Goal: Contribute content: Contribute content

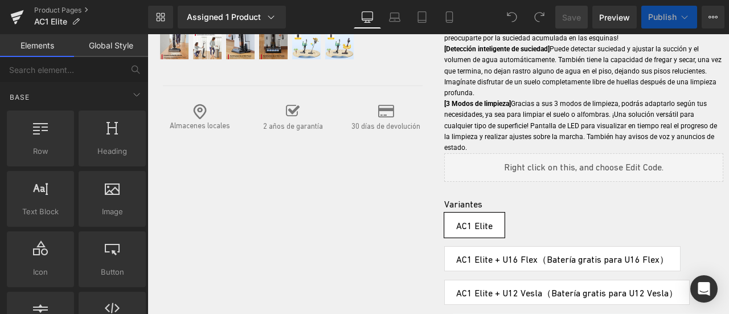
scroll to position [427, 0]
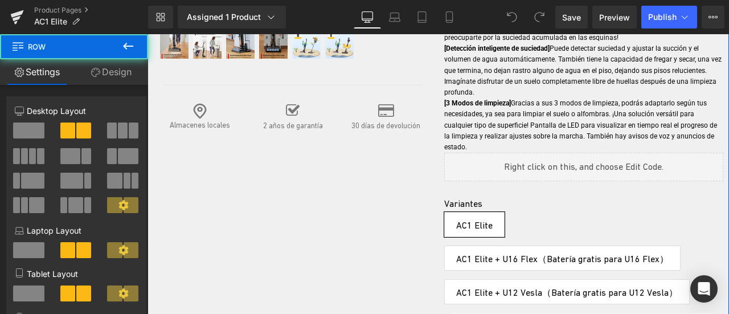
click at [270, 160] on div "- 44 % (P) Image" at bounding box center [439, 90] width 582 height 774
click at [357, 142] on div "- 44 % (P) Image" at bounding box center [439, 90] width 582 height 774
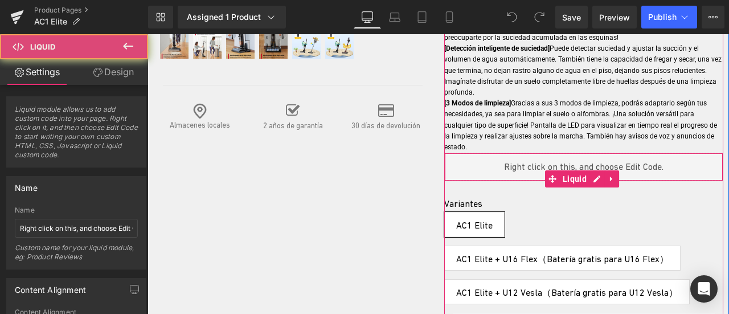
click at [525, 153] on div "Liquid" at bounding box center [584, 167] width 280 height 28
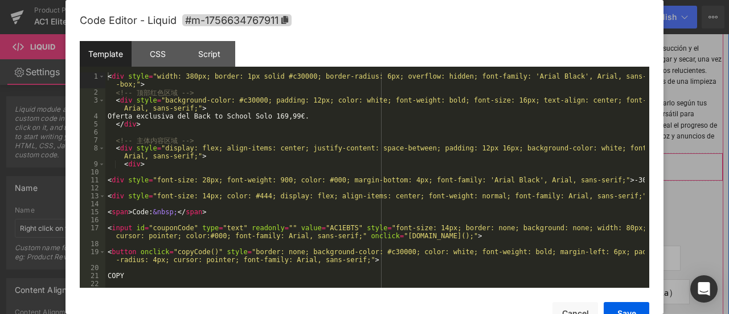
click at [589, 157] on div "Liquid" at bounding box center [584, 167] width 280 height 28
click at [316, 195] on div "< div style = "width: 380px; border: 1px solid #c30000; border-radius: 6px; ove…" at bounding box center [374, 191] width 539 height 239
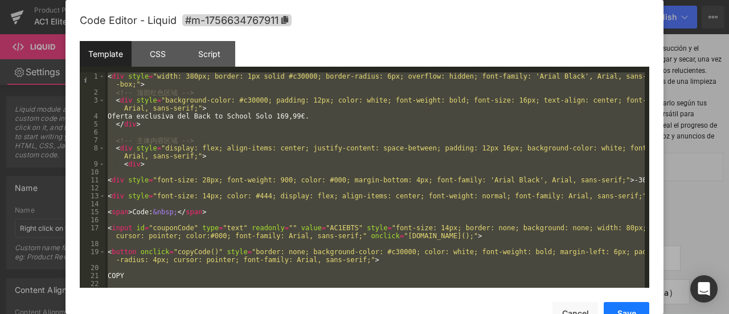
click at [627, 303] on button "Save" at bounding box center [627, 313] width 46 height 23
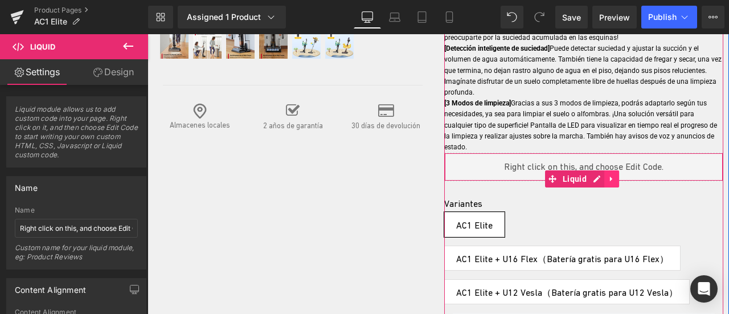
click at [608, 175] on icon at bounding box center [612, 179] width 8 height 9
click at [615, 175] on icon at bounding box center [619, 179] width 8 height 8
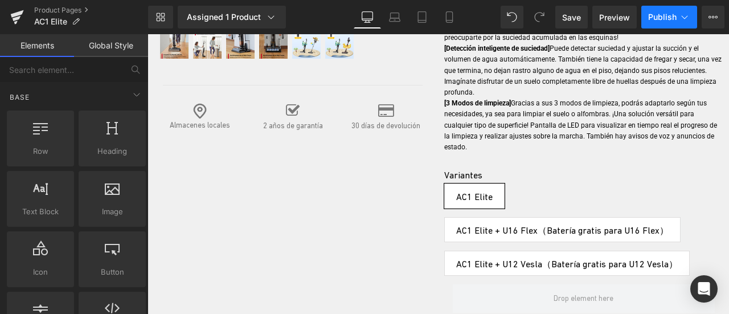
click at [676, 14] on span "Publish" at bounding box center [662, 17] width 28 height 9
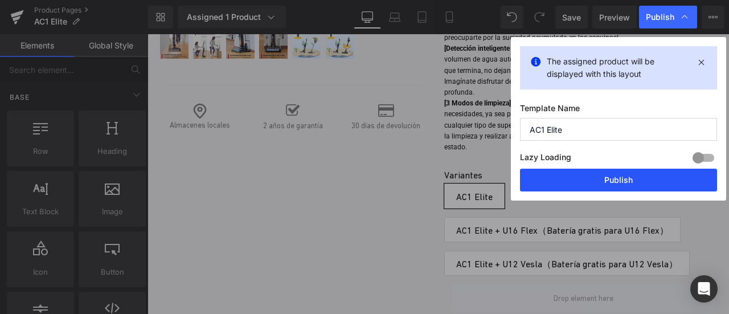
click at [644, 170] on button "Publish" at bounding box center [618, 180] width 197 height 23
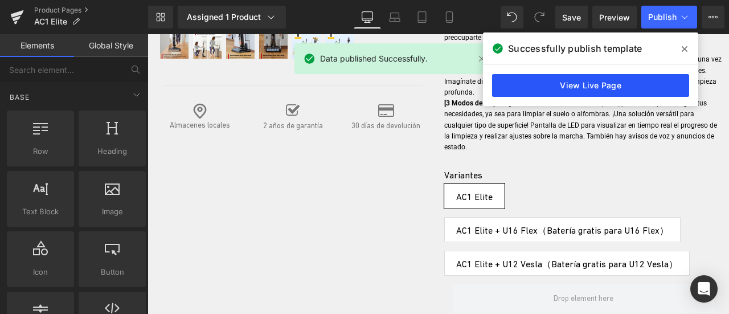
click at [616, 83] on link "View Live Page" at bounding box center [590, 85] width 197 height 23
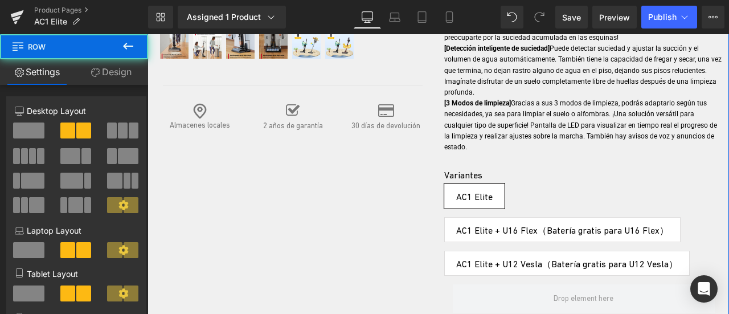
click at [309, 170] on div "- 44 % (P) Image" at bounding box center [439, 75] width 582 height 745
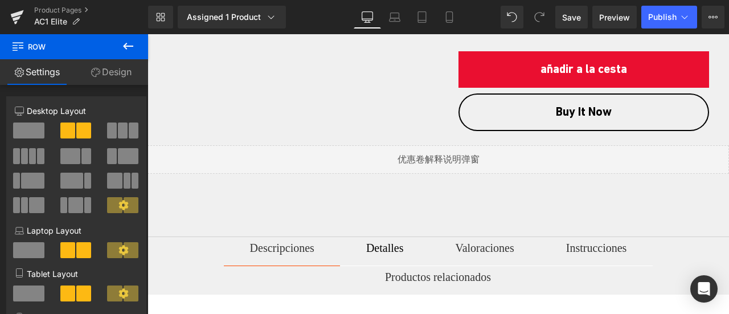
scroll to position [712, 0]
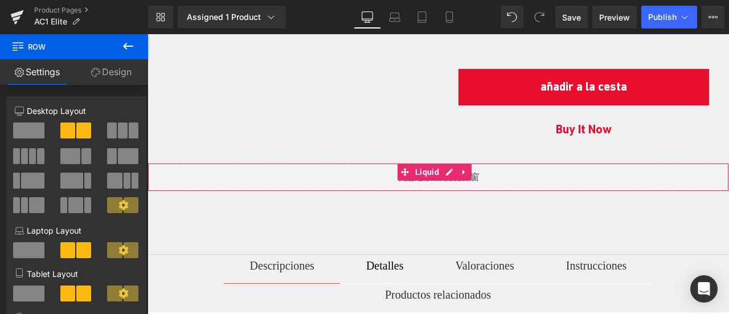
click at [431, 163] on div "Liquid" at bounding box center [439, 177] width 582 height 28
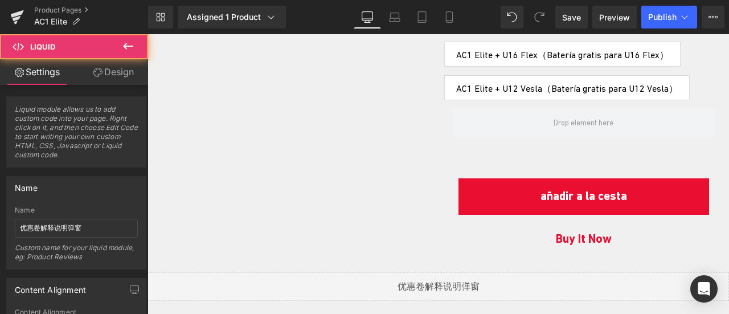
scroll to position [598, 0]
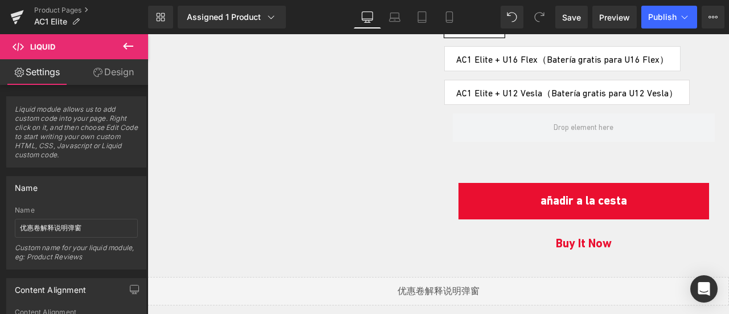
click at [449, 277] on div "Liquid" at bounding box center [439, 291] width 582 height 28
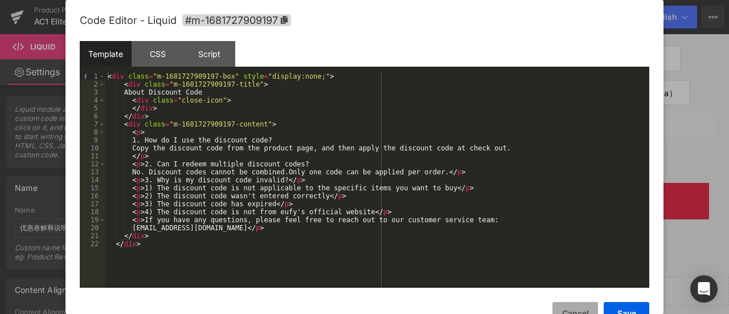
click at [583, 306] on button "Cancel" at bounding box center [576, 313] width 46 height 23
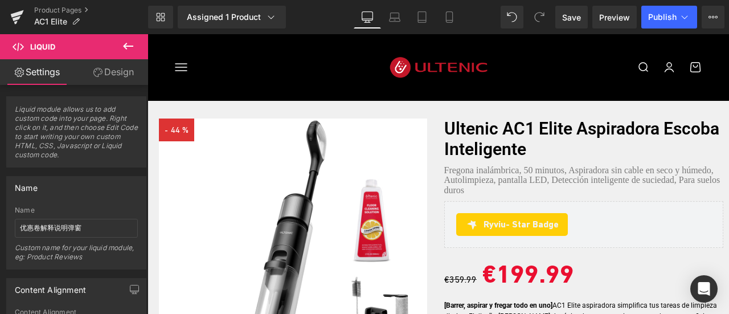
scroll to position [370, 0]
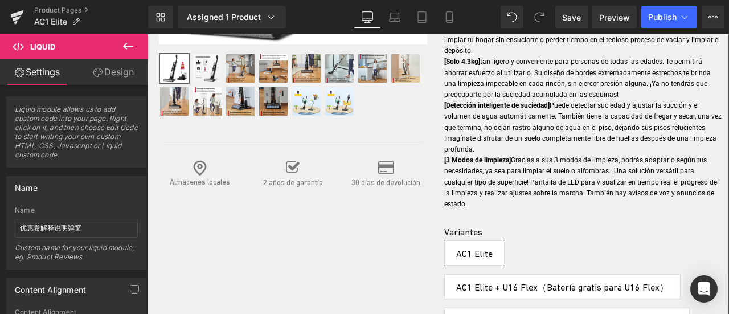
click at [306, 215] on div "- 44 % (P) Image" at bounding box center [439, 132] width 582 height 745
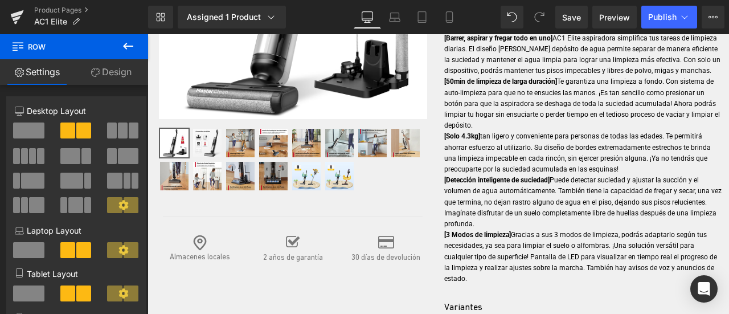
scroll to position [256, 0]
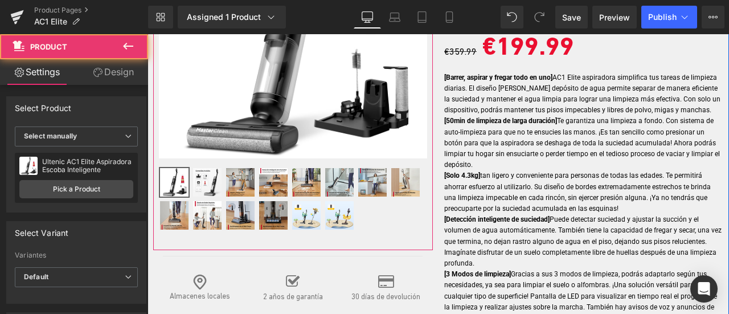
click at [272, 238] on div "- 44 % (P) Image" at bounding box center [293, 71] width 280 height 360
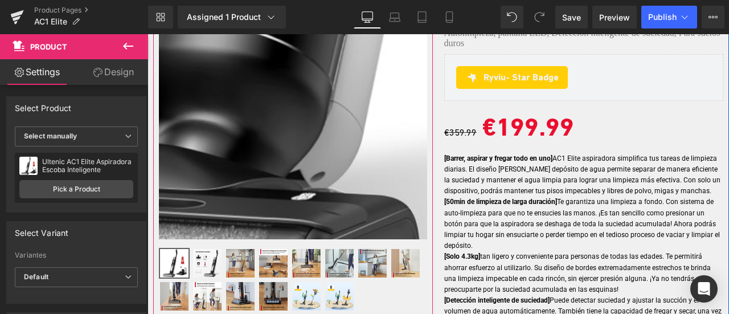
scroll to position [285, 0]
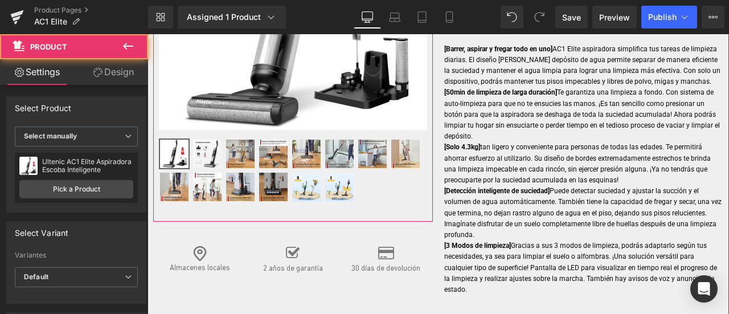
click at [280, 207] on div "- 44 % (P) Image" at bounding box center [293, 42] width 280 height 360
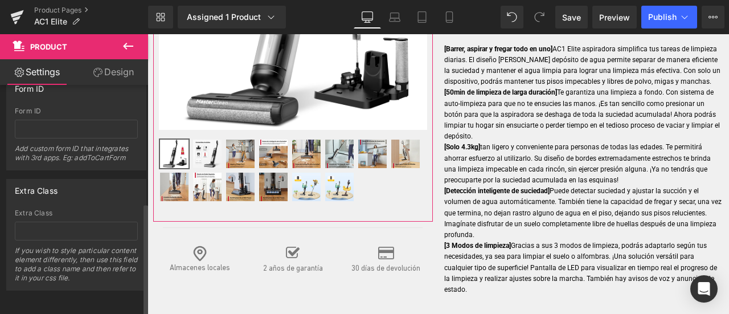
scroll to position [0, 0]
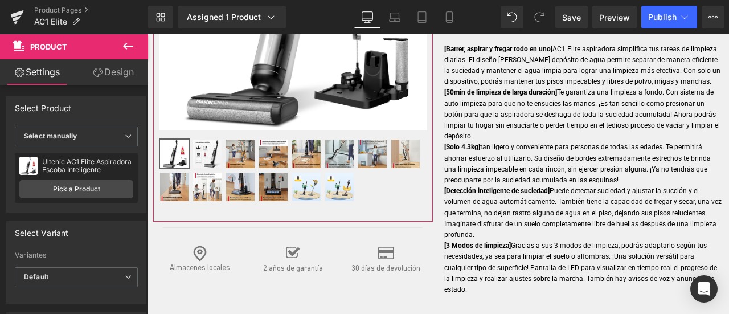
click at [93, 77] on link "Design" at bounding box center [113, 72] width 74 height 26
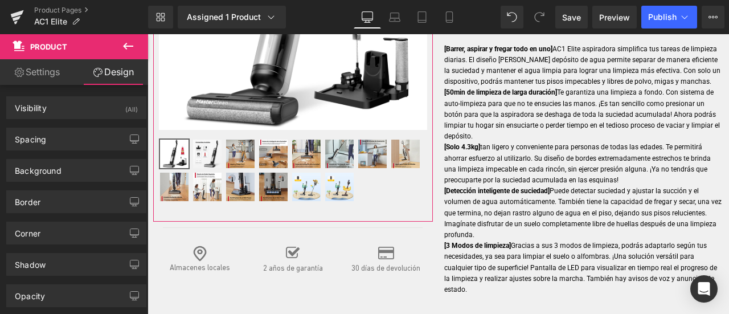
click at [60, 76] on link "Settings" at bounding box center [37, 72] width 74 height 26
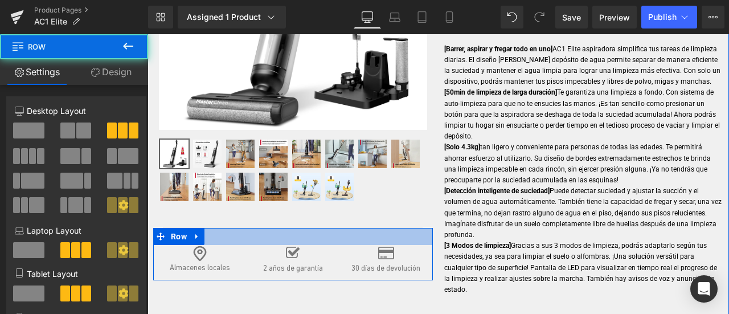
click at [256, 233] on div at bounding box center [293, 236] width 280 height 17
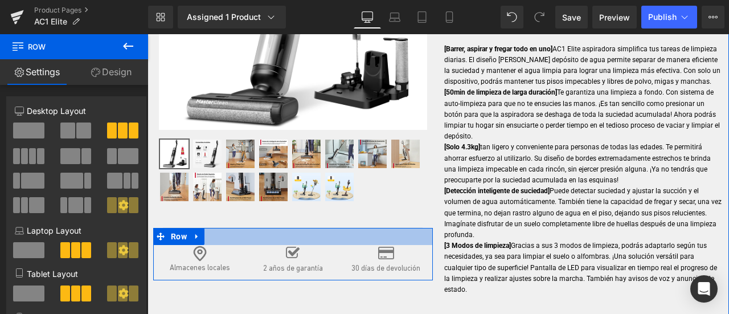
click at [263, 231] on div at bounding box center [293, 236] width 280 height 17
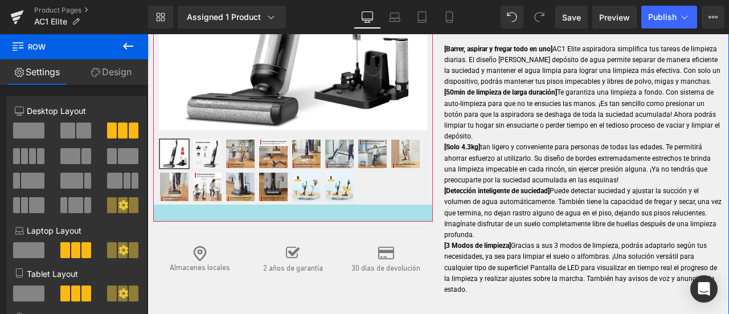
click at [269, 210] on div at bounding box center [293, 213] width 280 height 17
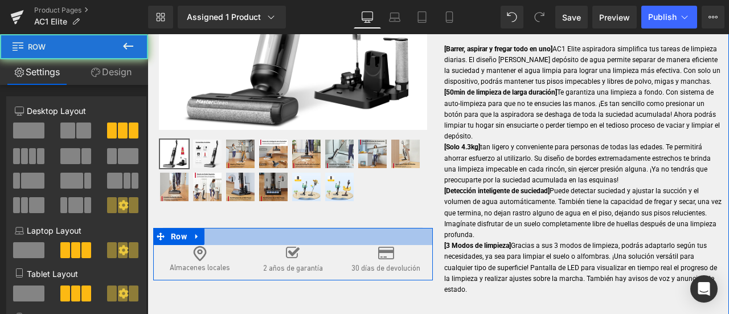
click at [249, 228] on div at bounding box center [293, 236] width 280 height 17
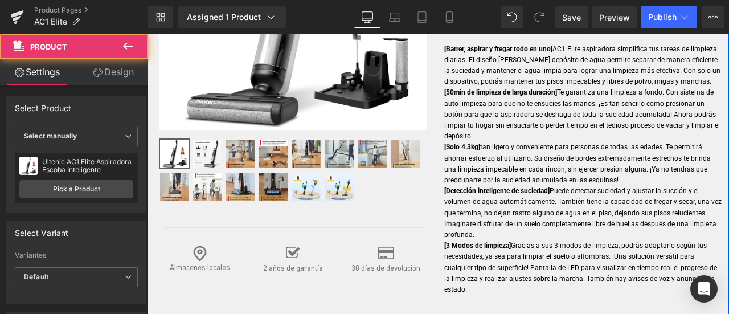
click at [148, 34] on div at bounding box center [148, 34] width 0 height 0
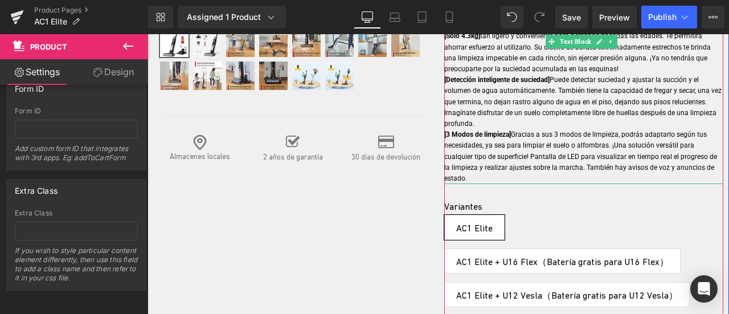
scroll to position [399, 0]
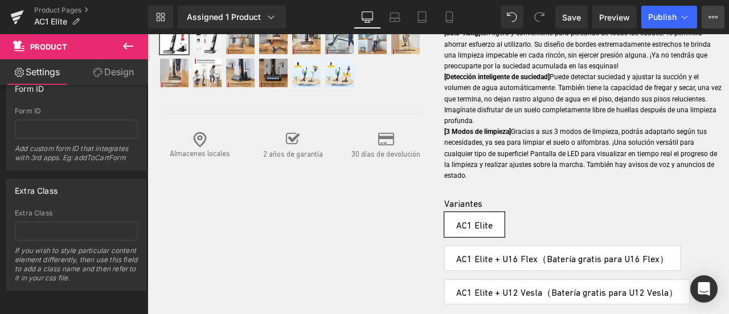
click at [709, 19] on icon at bounding box center [713, 17] width 9 height 9
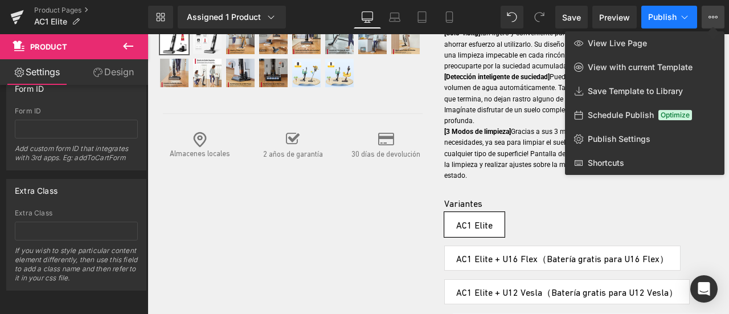
click at [689, 18] on icon at bounding box center [684, 16] width 11 height 11
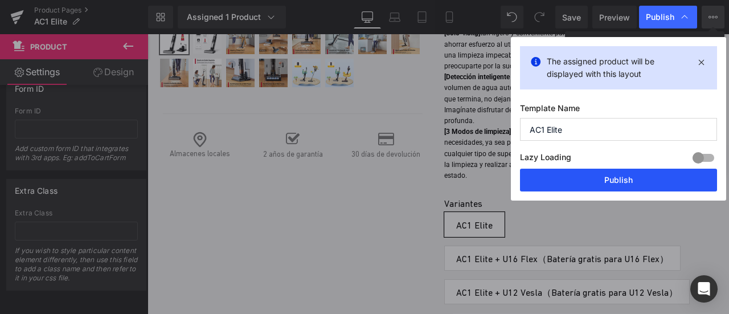
click at [643, 173] on button "Publish" at bounding box center [618, 180] width 197 height 23
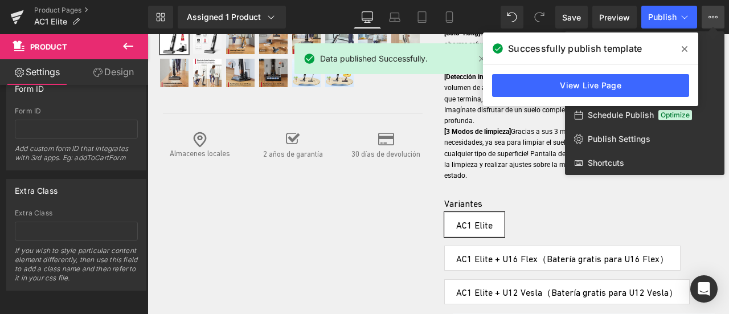
click at [688, 43] on span at bounding box center [685, 49] width 18 height 18
